Goal: Ask a question

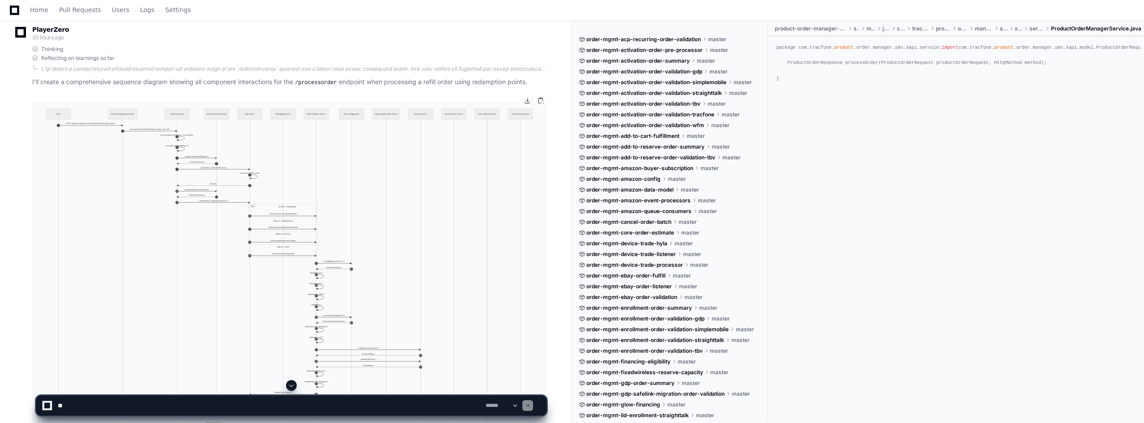
scroll to position [4298, 0]
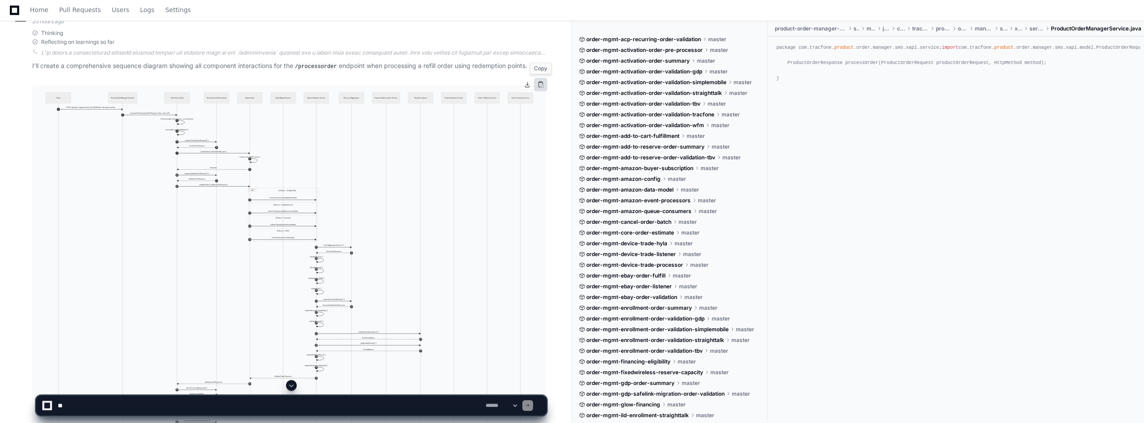
click at [539, 82] on button at bounding box center [540, 84] width 13 height 13
